Goal: Check status: Check status

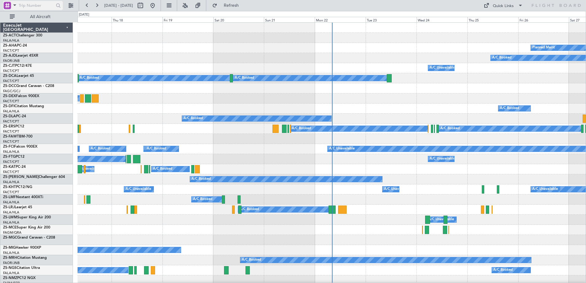
click at [12, 5] on span at bounding box center [14, 5] width 7 height 8
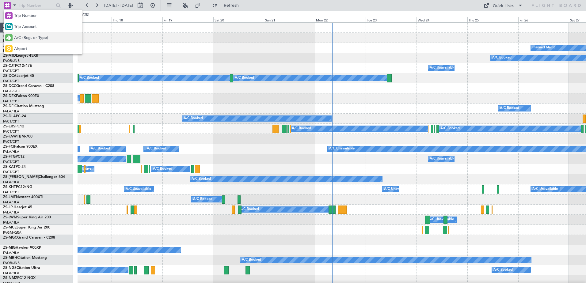
click at [31, 38] on span "A/C (Reg. or Type)" at bounding box center [31, 38] width 34 height 6
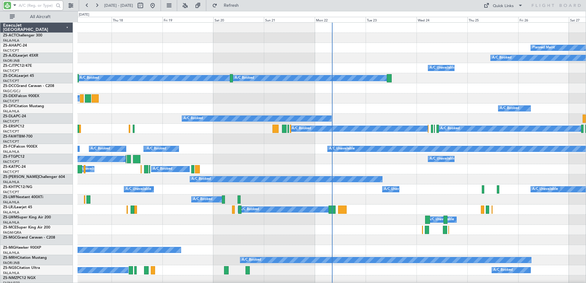
click at [28, 3] on input "text" at bounding box center [36, 5] width 35 height 9
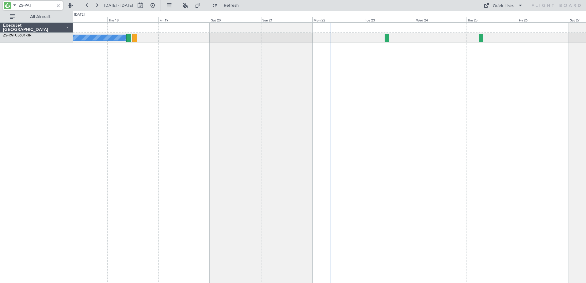
type input "ZS-PAT"
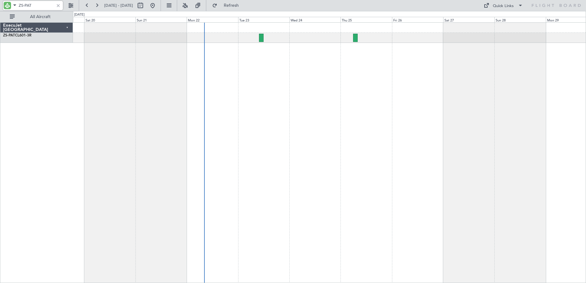
click at [289, 150] on div "A/C Booked A/C Booked A/C Booked" at bounding box center [329, 152] width 513 height 261
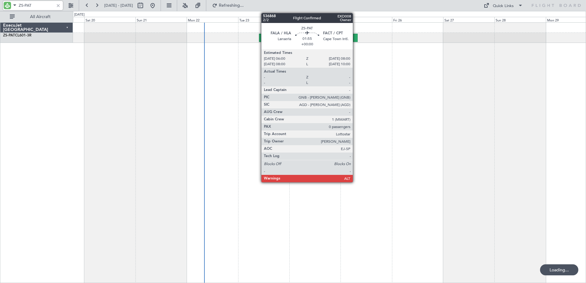
click at [356, 38] on div at bounding box center [355, 38] width 4 height 8
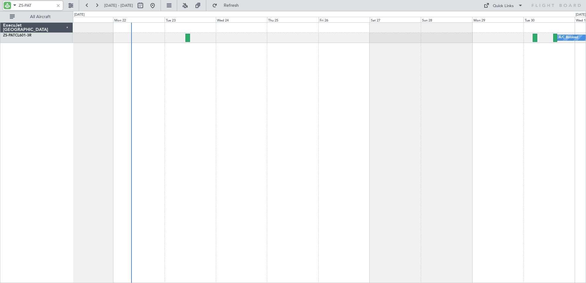
click at [187, 120] on div "A/C Booked" at bounding box center [329, 152] width 513 height 261
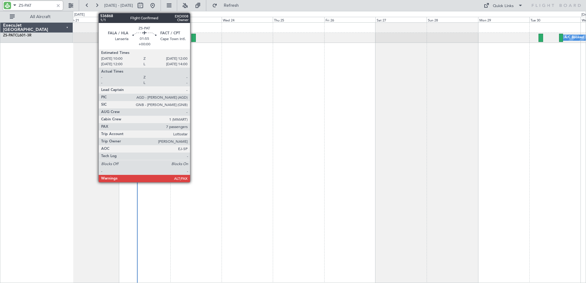
click at [193, 37] on div at bounding box center [193, 38] width 4 height 8
